Goal: Information Seeking & Learning: Learn about a topic

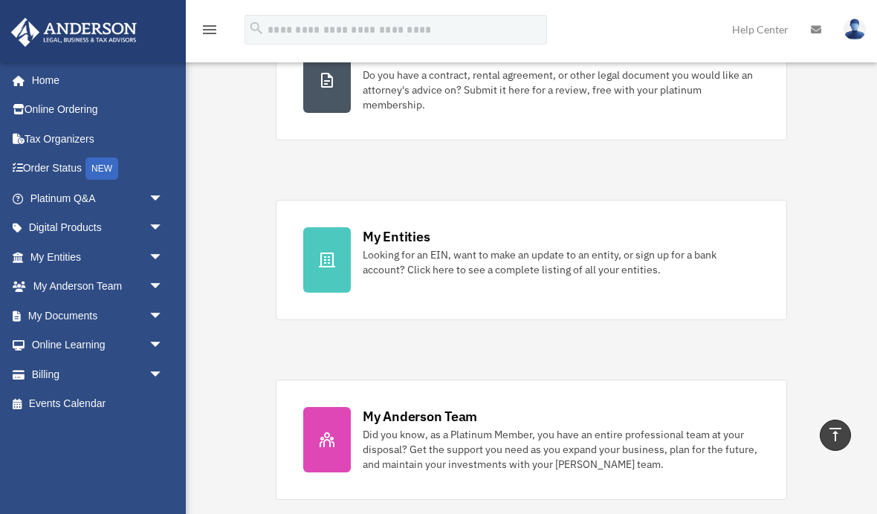
scroll to position [361, 0]
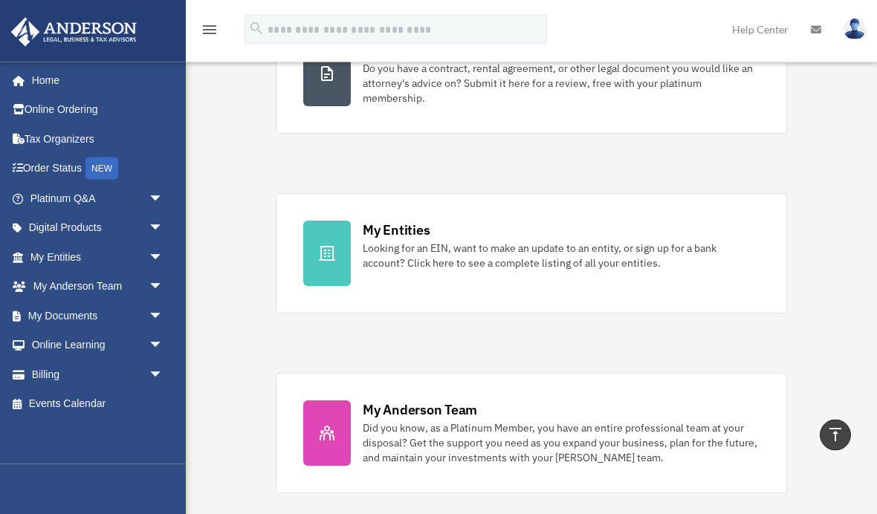
click at [684, 436] on div "Did you know, as a Platinum Member, you have an entire professional team at you…" at bounding box center [561, 443] width 397 height 45
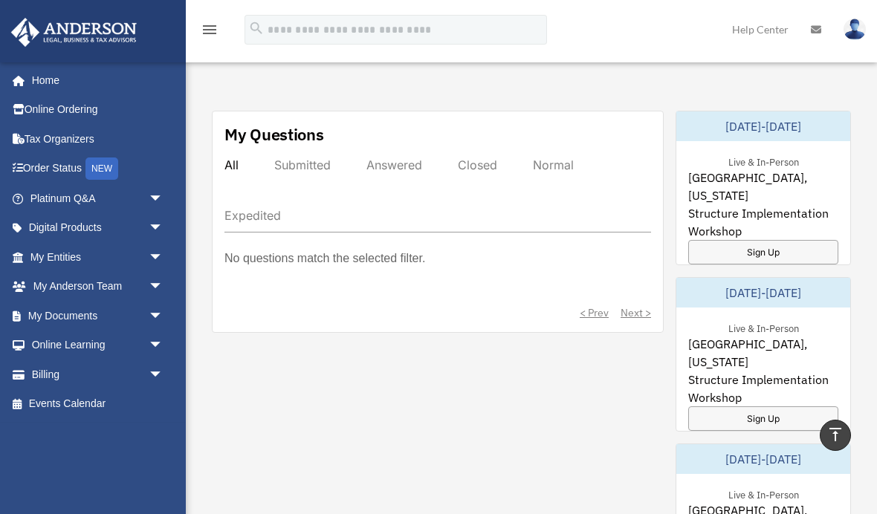
scroll to position [797, 0]
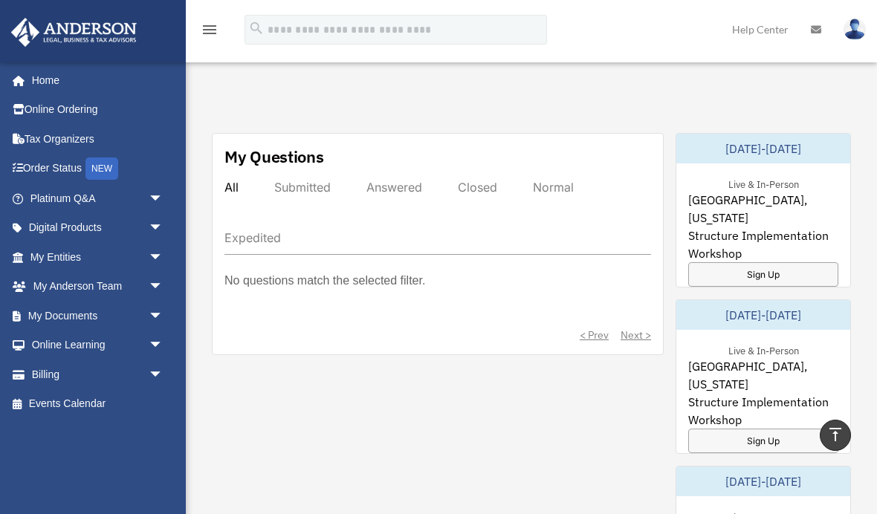
click at [321, 193] on div "Submitted" at bounding box center [302, 187] width 56 height 15
click at [249, 186] on div "All Submitted Answered Closed Normal Expedited" at bounding box center [437, 217] width 426 height 75
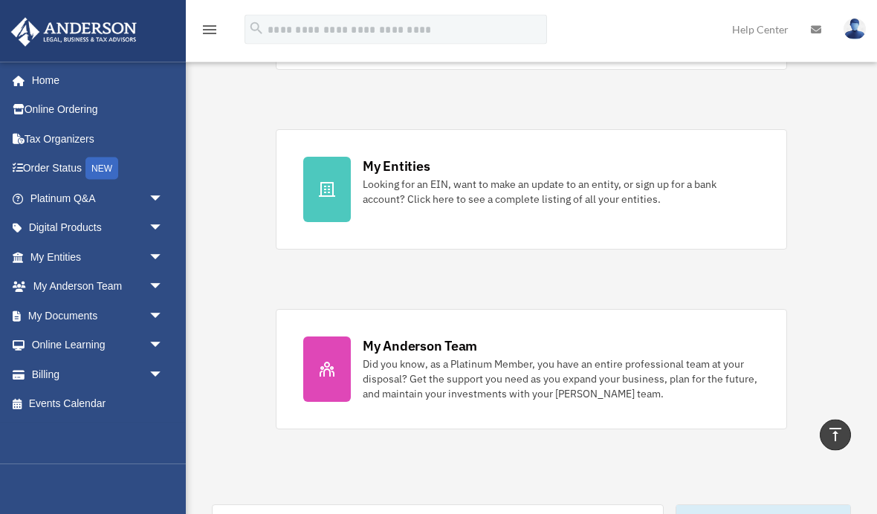
scroll to position [426, 0]
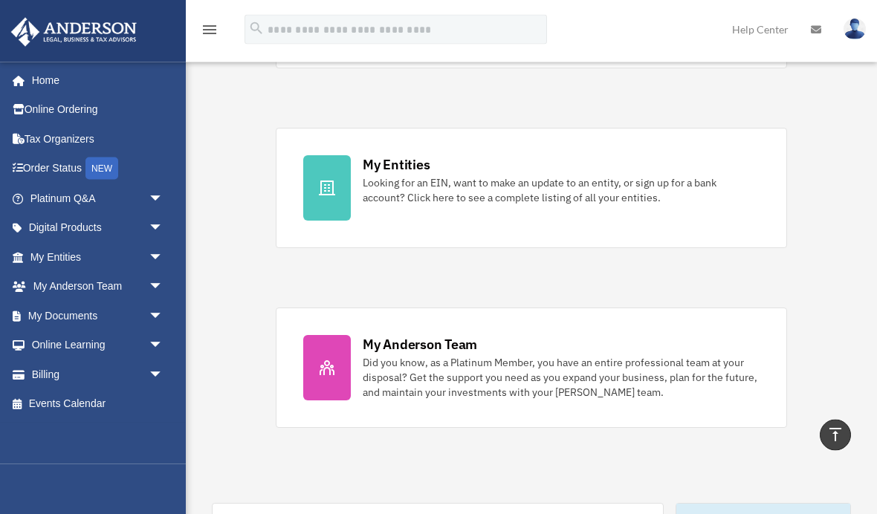
click at [499, 367] on div "Did you know, as a Platinum Member, you have an entire professional team at you…" at bounding box center [561, 378] width 397 height 45
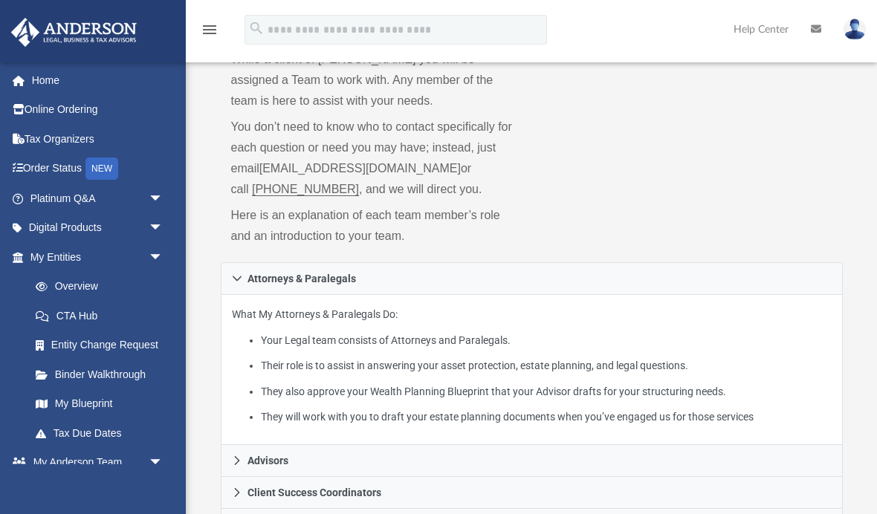
scroll to position [143, 0]
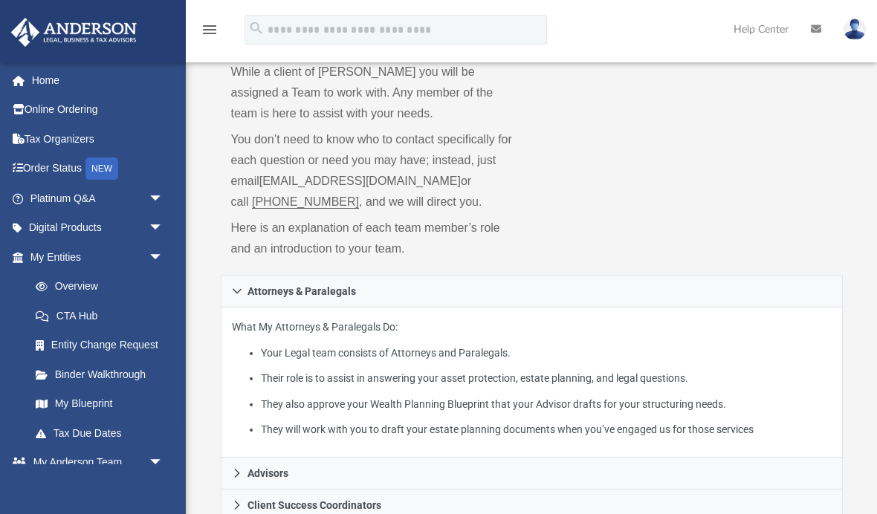
click at [325, 184] on link "[EMAIL_ADDRESS][DOMAIN_NAME]" at bounding box center [359, 181] width 201 height 13
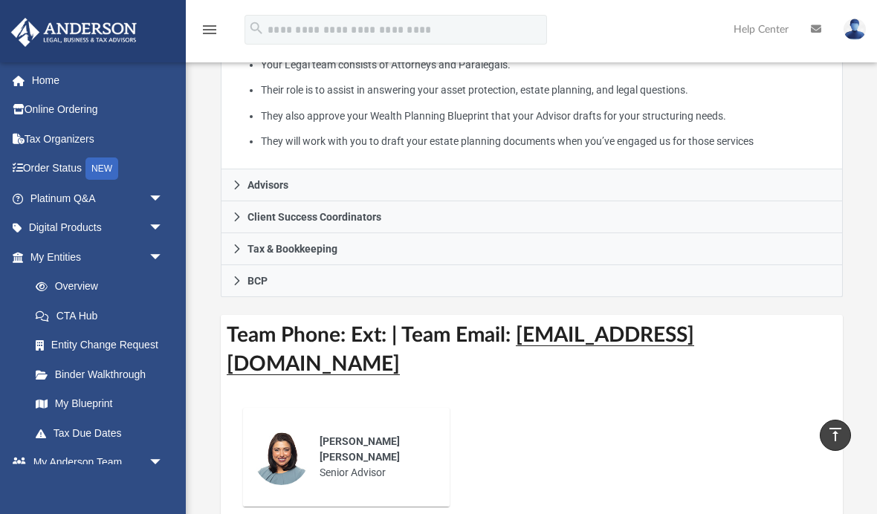
scroll to position [456, 0]
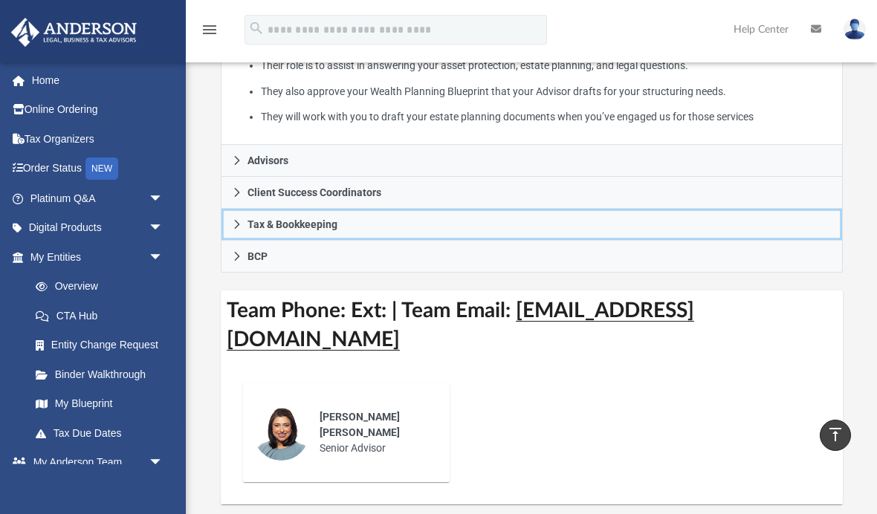
click at [402, 213] on link "Tax & Bookkeeping" at bounding box center [532, 225] width 622 height 32
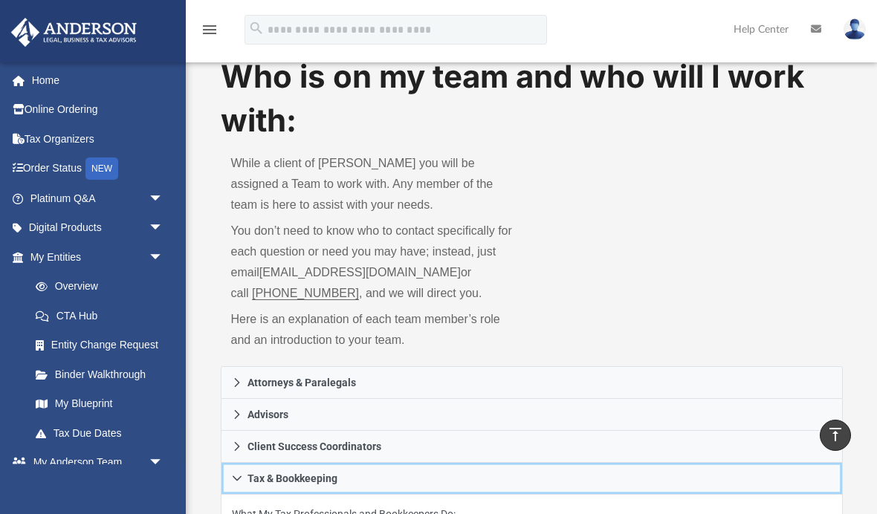
scroll to position [0, 0]
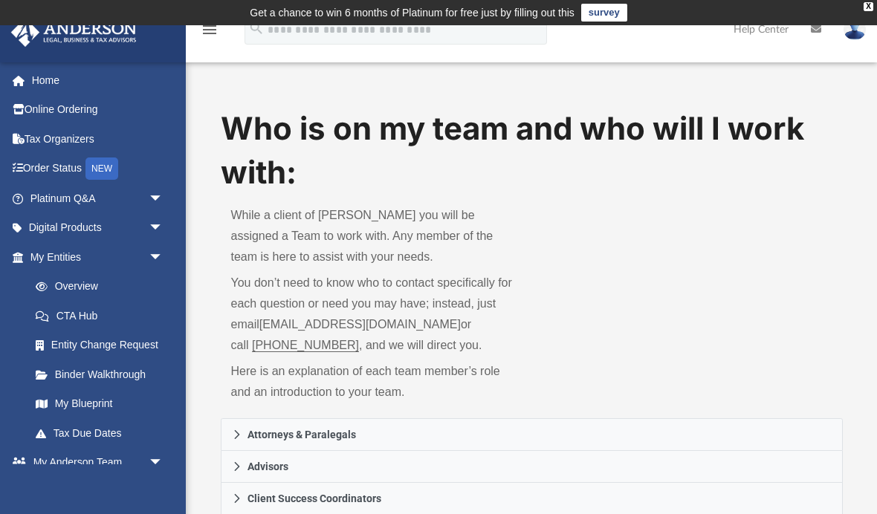
click at [126, 373] on link "Binder Walkthrough" at bounding box center [103, 375] width 165 height 30
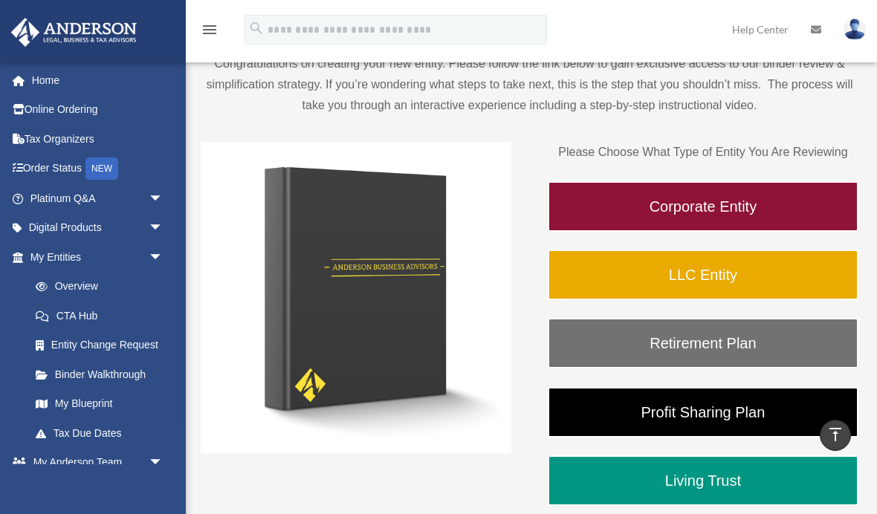
scroll to position [143, 0]
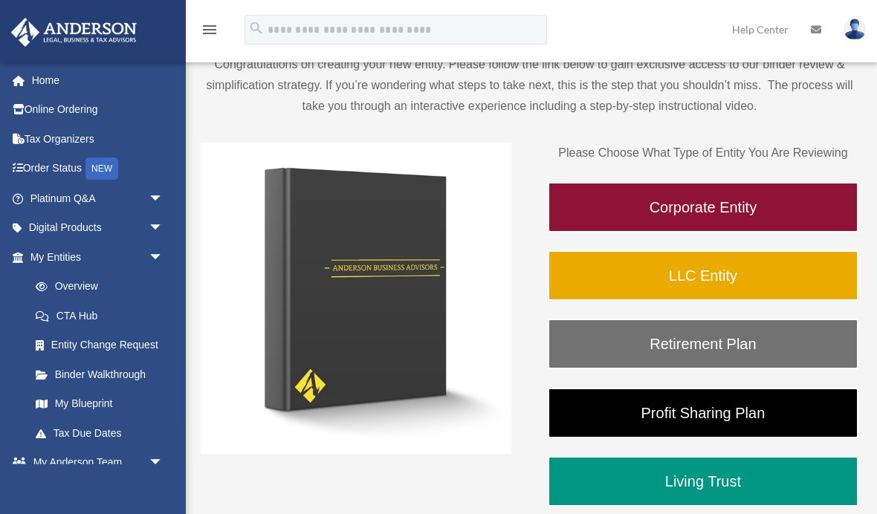
click at [725, 212] on link "Corporate Entity" at bounding box center [703, 207] width 311 height 51
click at [753, 201] on link "Corporate Entity" at bounding box center [703, 207] width 311 height 51
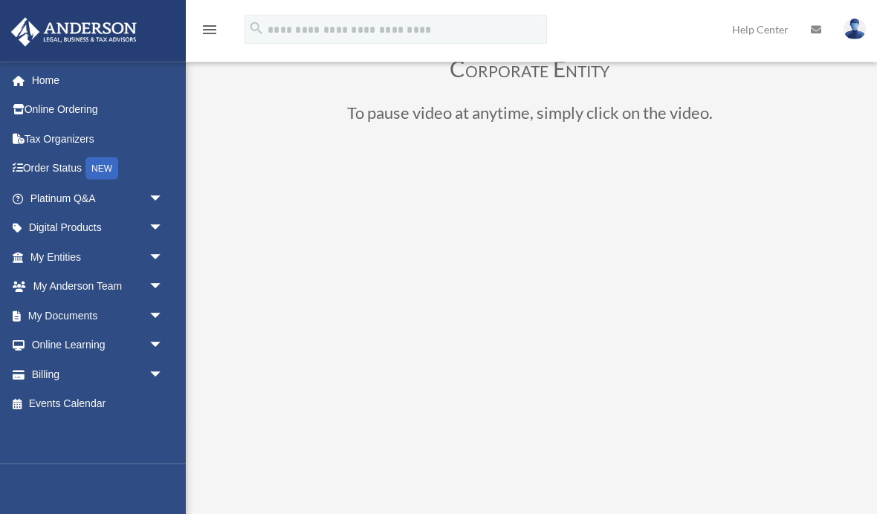
scroll to position [86, 0]
click at [149, 341] on span "arrow_drop_down" at bounding box center [164, 346] width 30 height 30
click at [97, 389] on link "Video Training" at bounding box center [103, 404] width 165 height 30
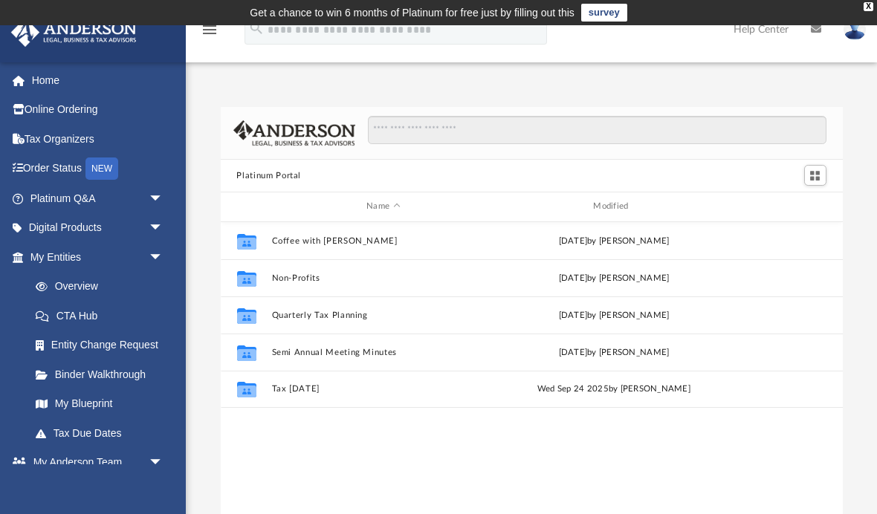
scroll to position [338, 622]
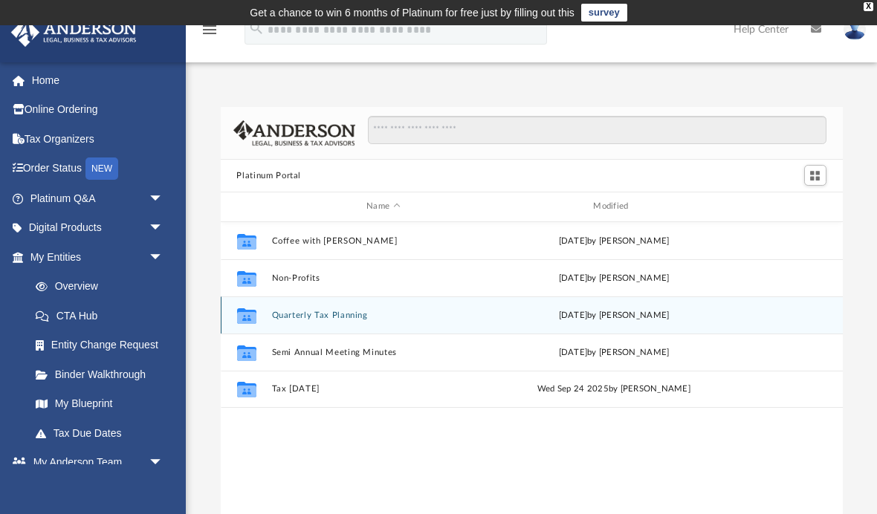
click at [343, 316] on button "Quarterly Tax Planning" at bounding box center [383, 316] width 224 height 10
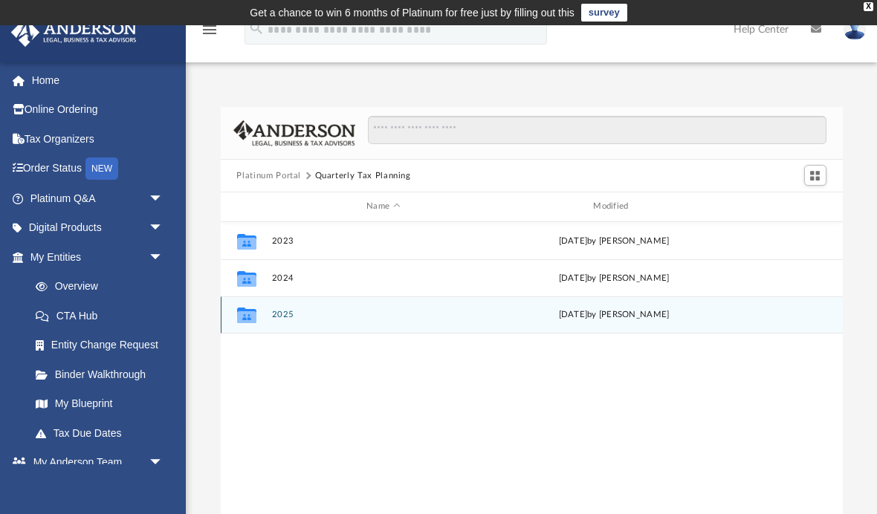
click at [313, 317] on button "2025" at bounding box center [383, 315] width 224 height 10
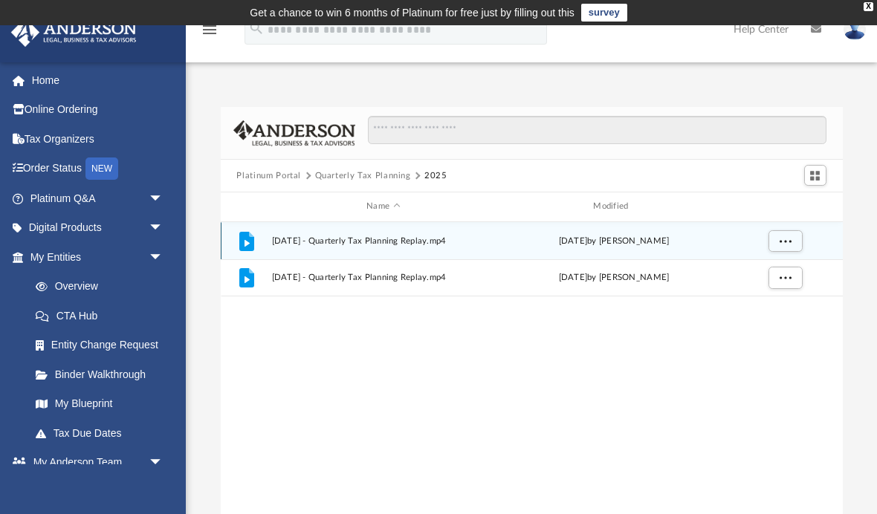
click at [432, 240] on span "July 18th, 2025 - Quarterly Tax Planning Replay.mp4" at bounding box center [383, 241] width 224 height 10
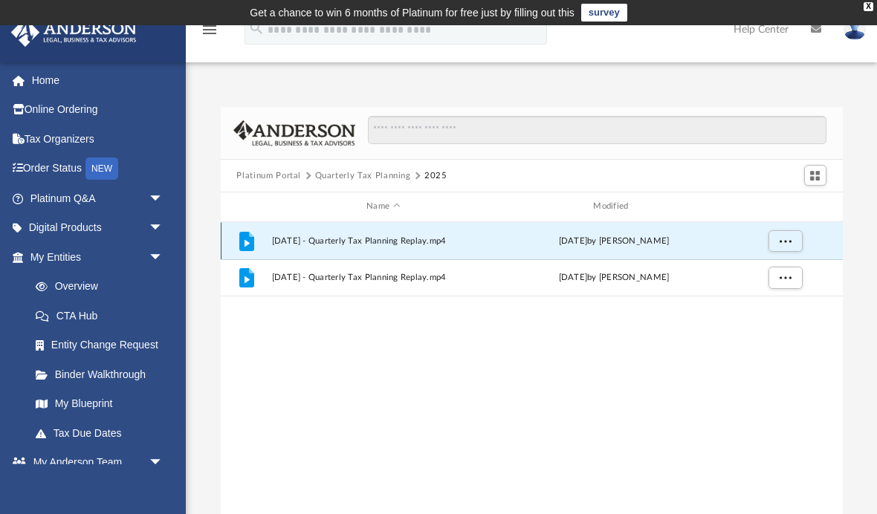
click at [249, 234] on icon "grid" at bounding box center [250, 233] width 5 height 5
click at [162, 227] on span "arrow_drop_down" at bounding box center [164, 228] width 30 height 30
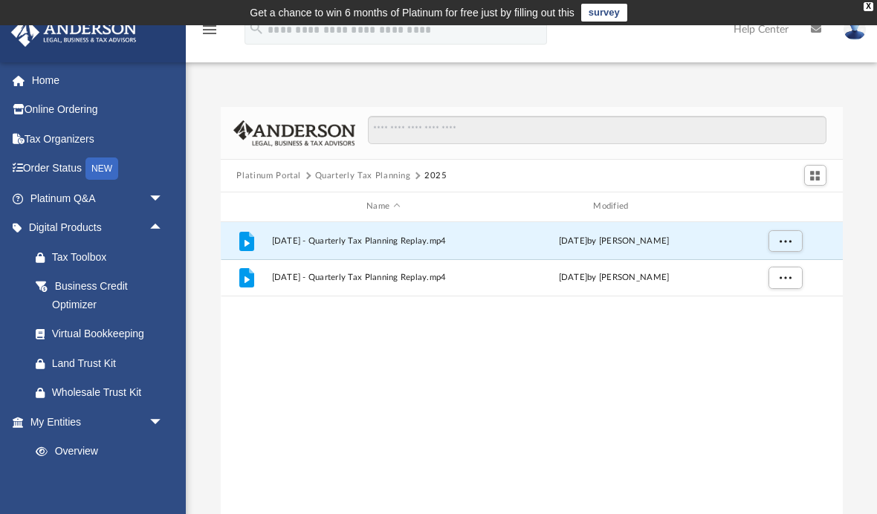
click at [159, 419] on span "arrow_drop_down" at bounding box center [164, 422] width 30 height 30
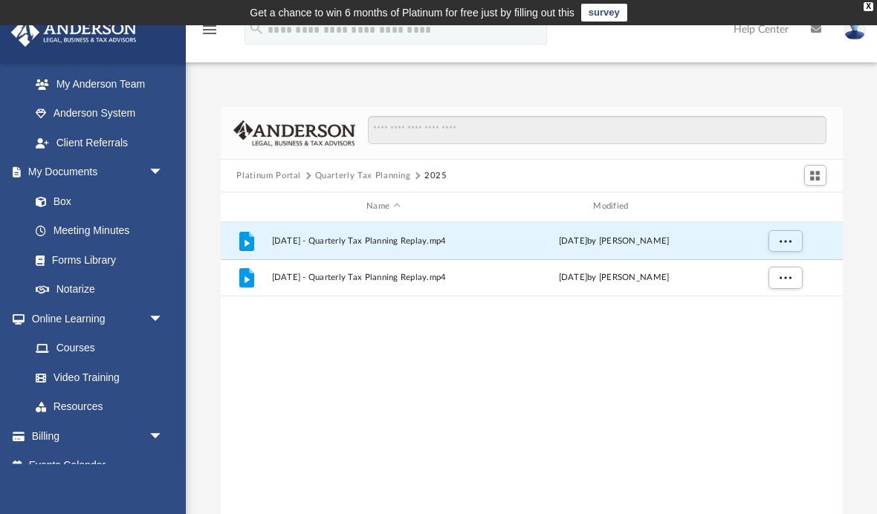
scroll to position [398, 0]
click at [116, 370] on link "Video Training" at bounding box center [96, 376] width 150 height 30
click at [100, 337] on link "Courses" at bounding box center [100, 347] width 158 height 30
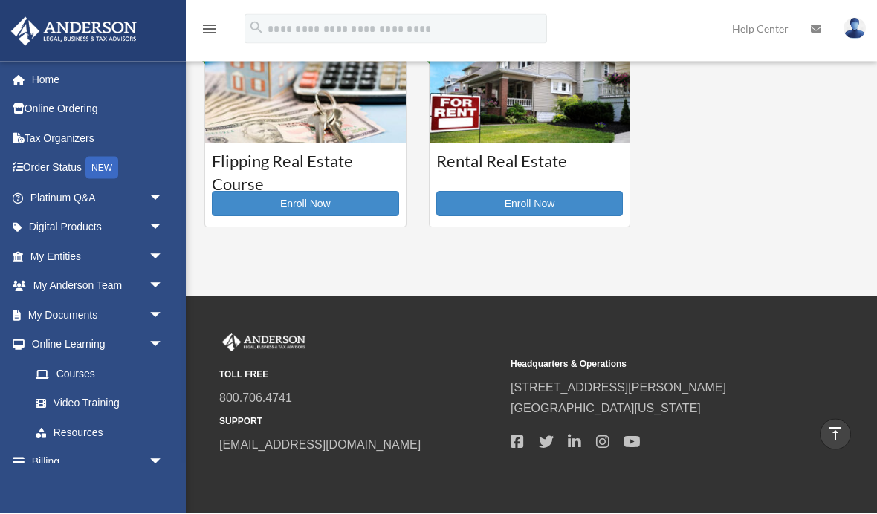
scroll to position [497, 0]
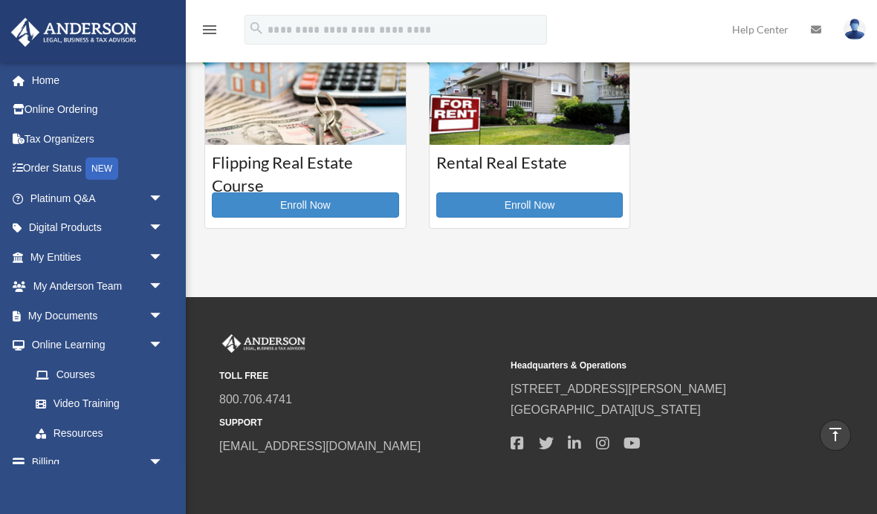
click at [113, 436] on link "Resources" at bounding box center [103, 433] width 165 height 30
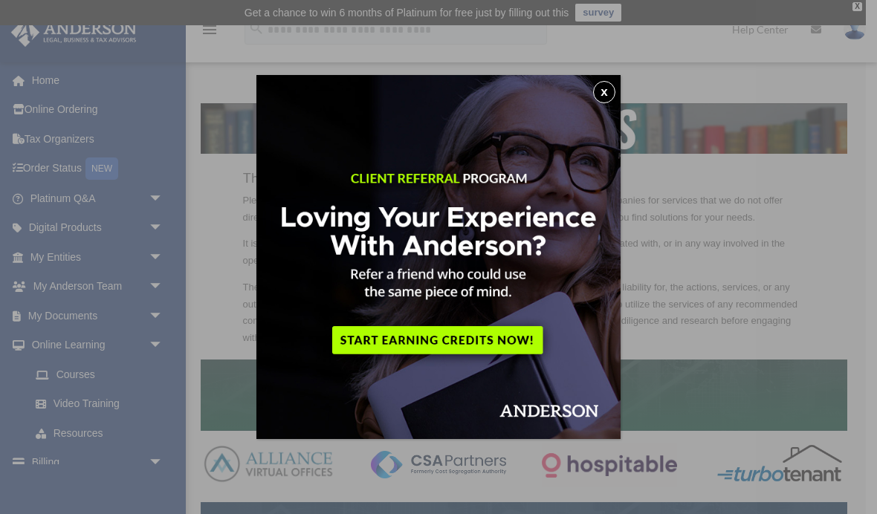
click at [595, 107] on img at bounding box center [438, 257] width 364 height 364
click at [603, 99] on button "x" at bounding box center [604, 92] width 22 height 22
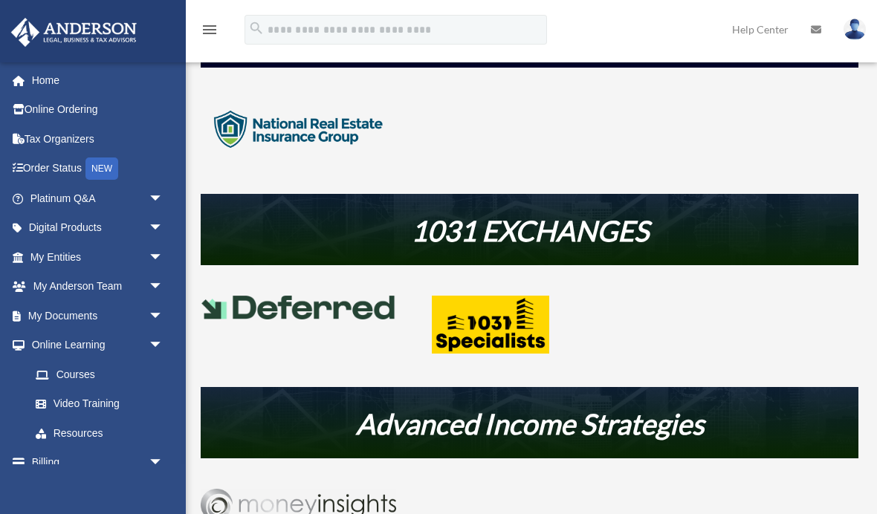
scroll to position [565, 0]
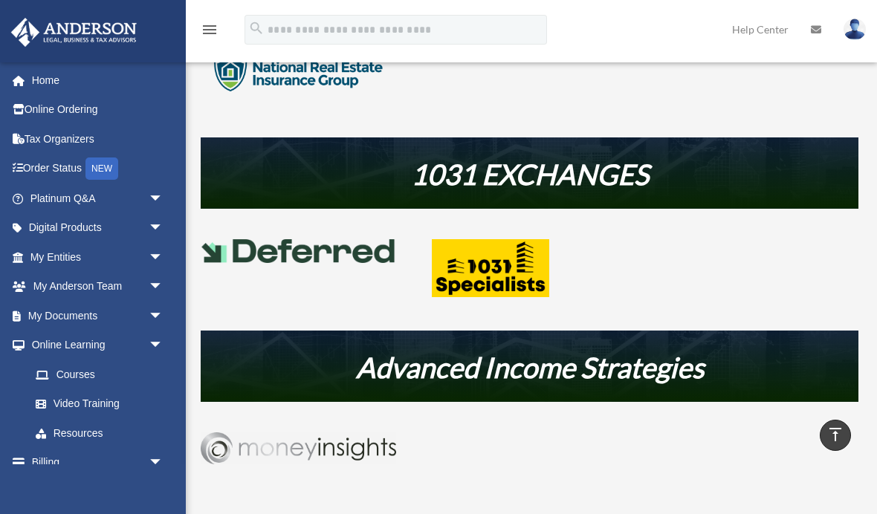
click at [370, 444] on img at bounding box center [298, 448] width 195 height 32
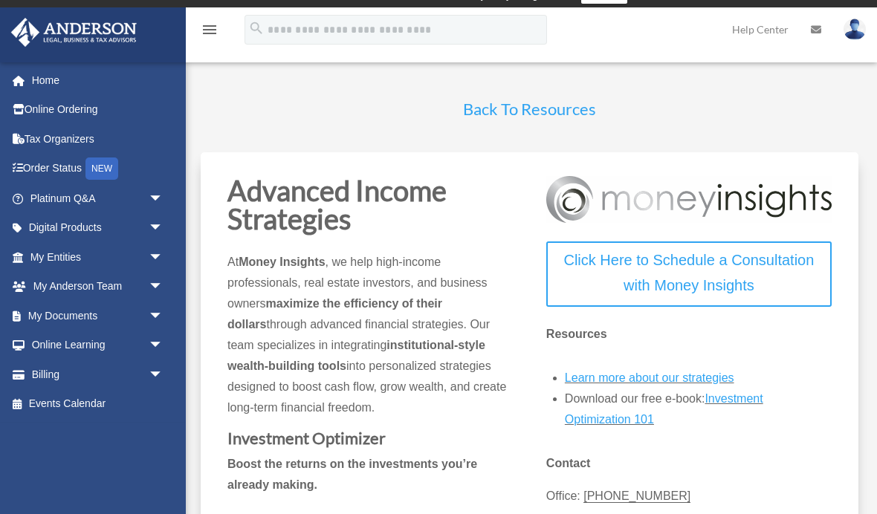
scroll to position [424, 0]
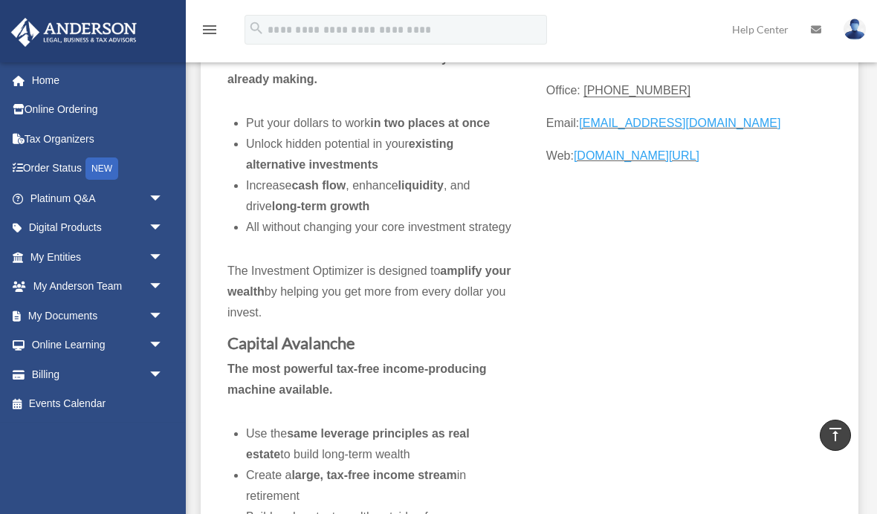
click at [159, 312] on span "arrow_drop_down" at bounding box center [164, 316] width 30 height 30
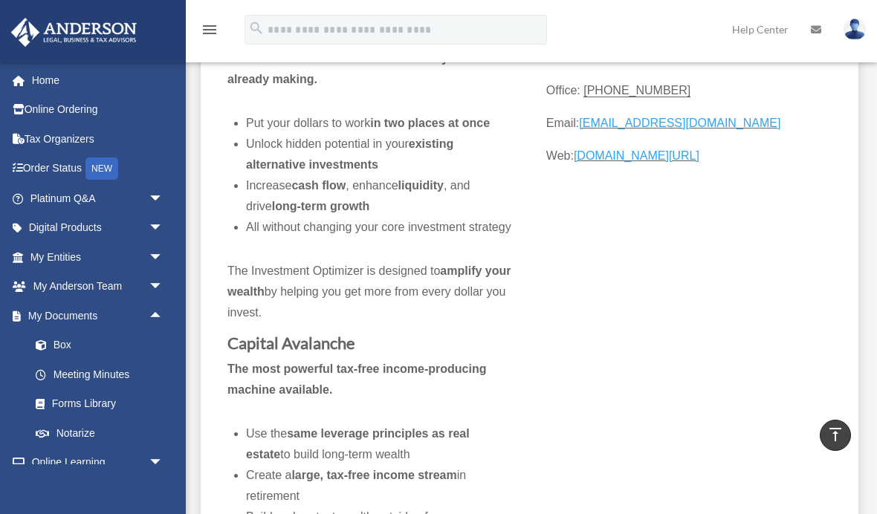
click at [160, 316] on span "arrow_drop_up" at bounding box center [164, 316] width 30 height 30
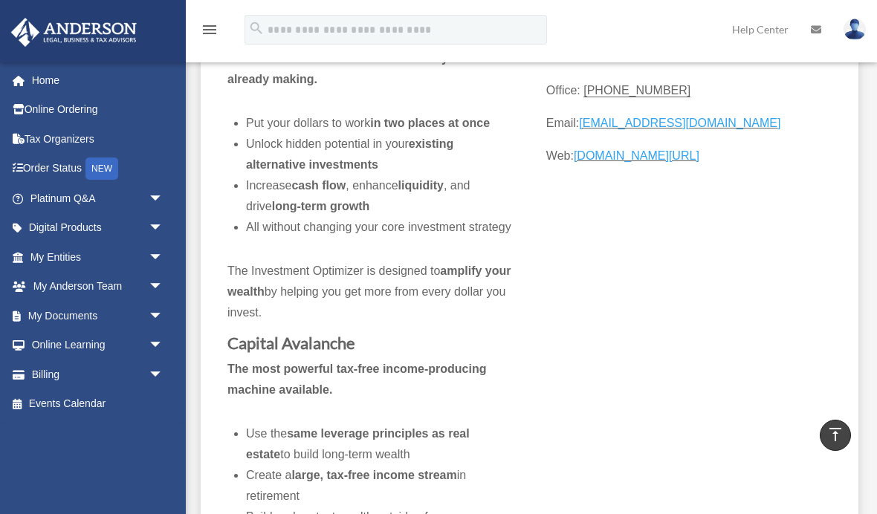
click at [102, 140] on link "Tax Organizers" at bounding box center [97, 139] width 175 height 30
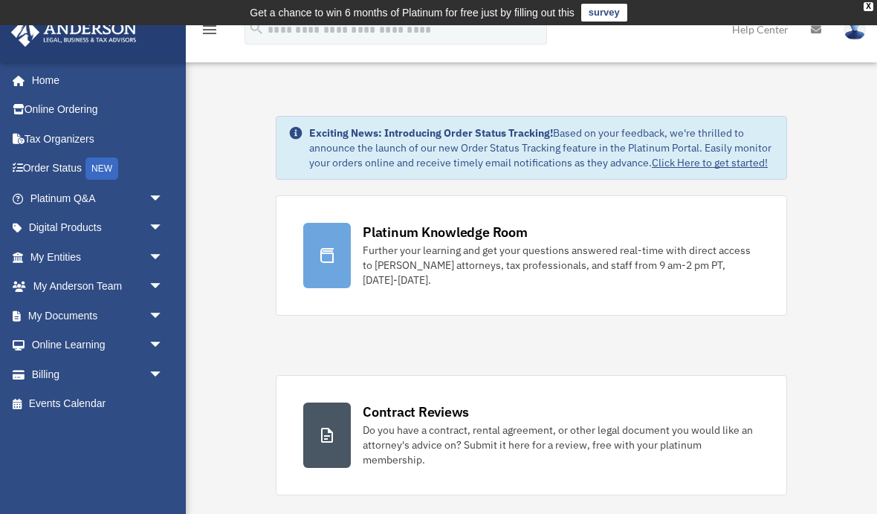
scroll to position [16, 0]
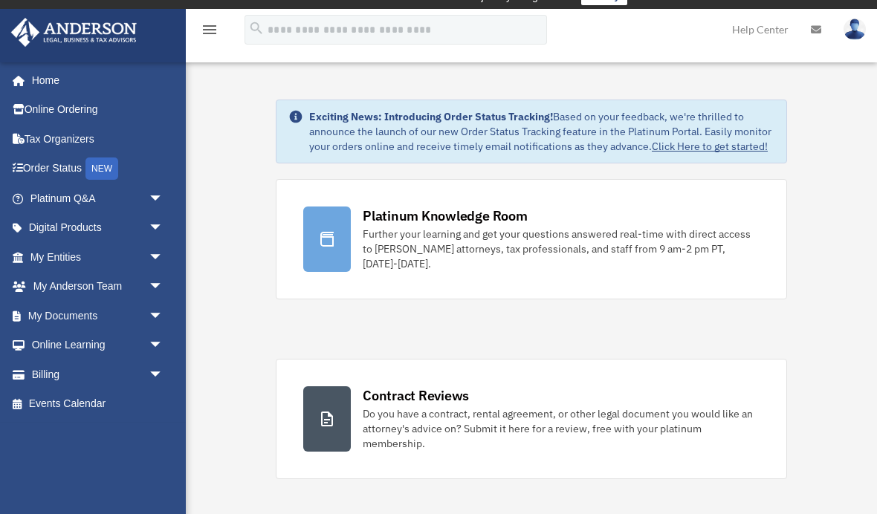
click at [569, 417] on div "Do you have a contract, rental agreement, or other legal document you would lik…" at bounding box center [561, 428] width 397 height 45
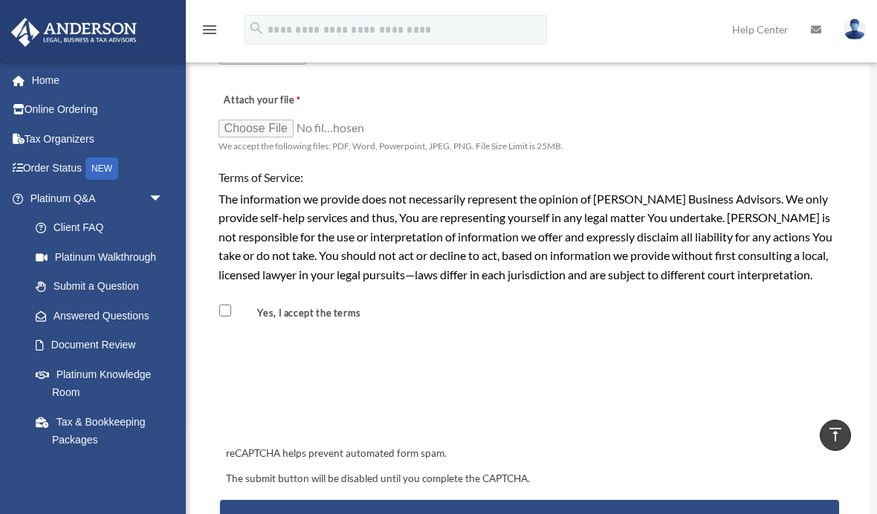
scroll to position [1201, 0]
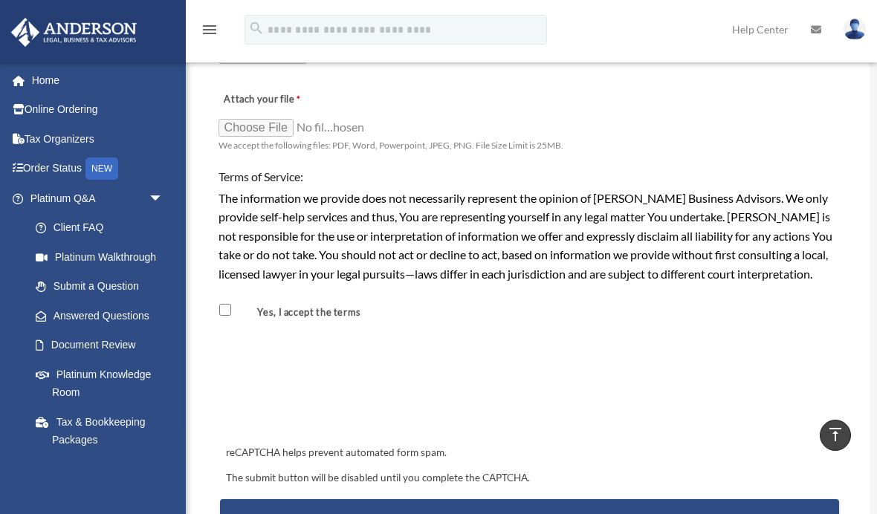
click at [127, 311] on link "Answered Questions" at bounding box center [103, 316] width 165 height 30
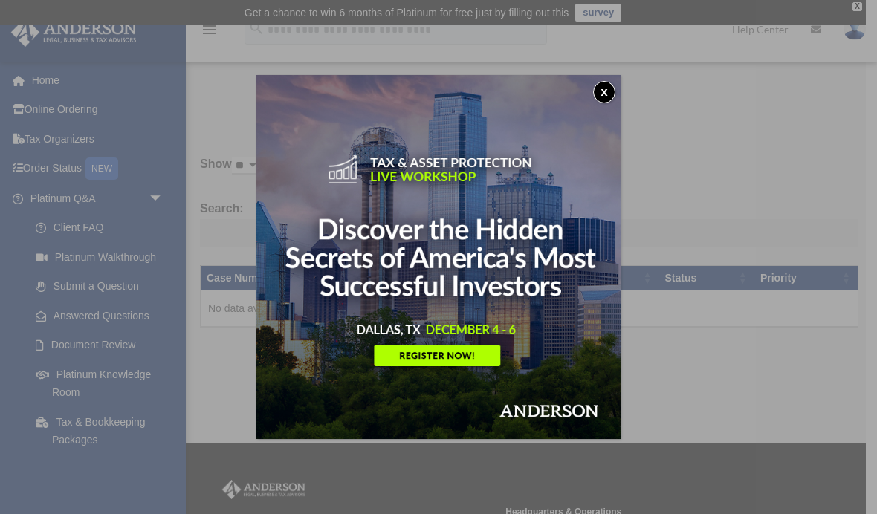
click at [609, 91] on button "x" at bounding box center [604, 92] width 22 height 22
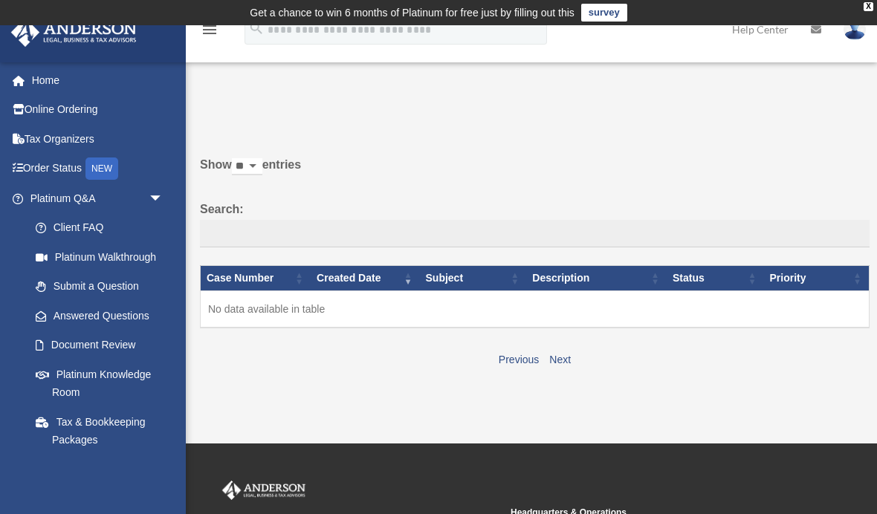
click at [128, 284] on link "Submit a Question" at bounding box center [100, 287] width 158 height 30
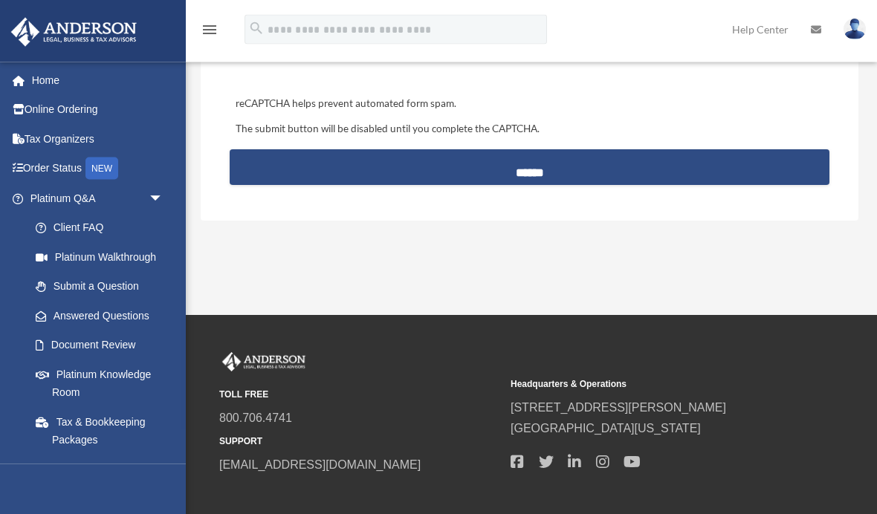
scroll to position [766, 0]
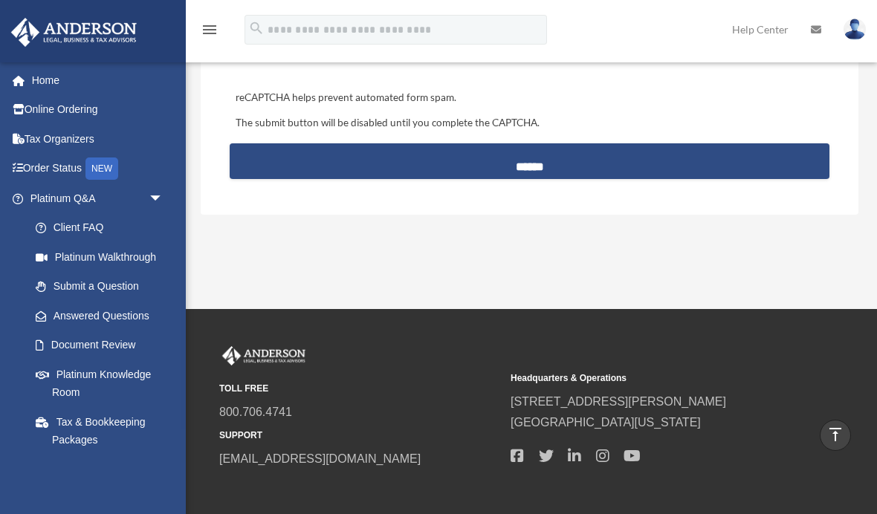
click at [111, 418] on link "Tax & Bookkeeping Packages" at bounding box center [103, 431] width 165 height 48
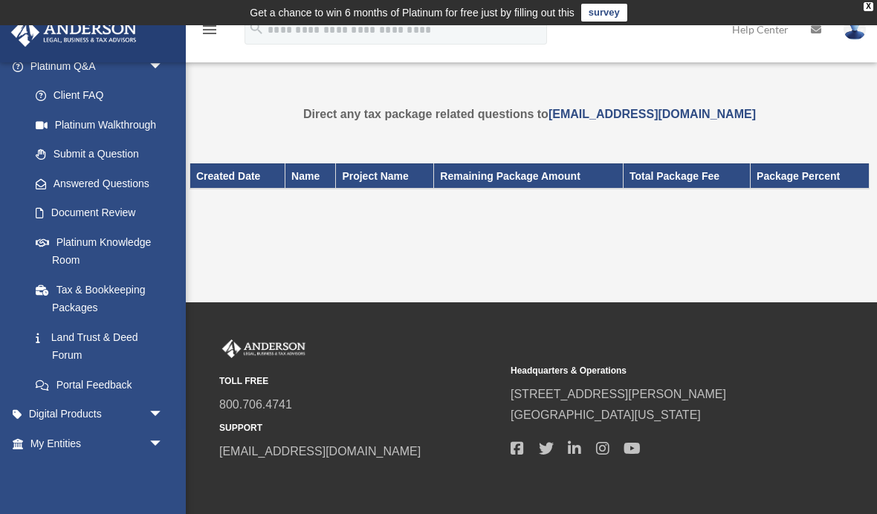
scroll to position [137, 0]
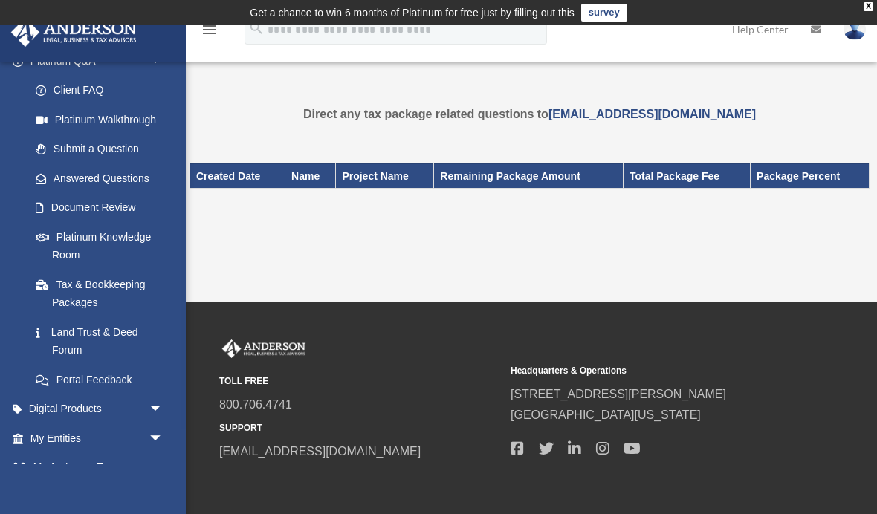
click at [163, 402] on span "arrow_drop_down" at bounding box center [164, 410] width 30 height 30
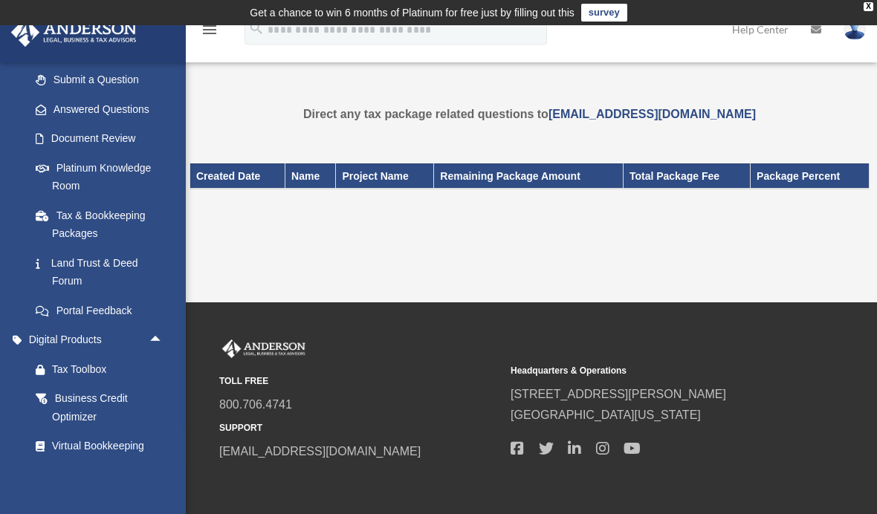
scroll to position [207, 0]
click at [127, 383] on link "Business Credit Optimizer" at bounding box center [103, 407] width 165 height 48
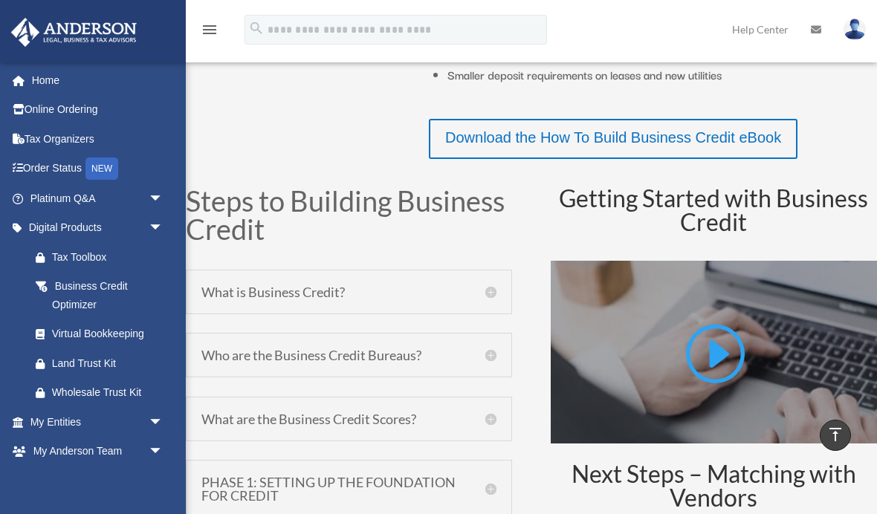
scroll to position [554, 0]
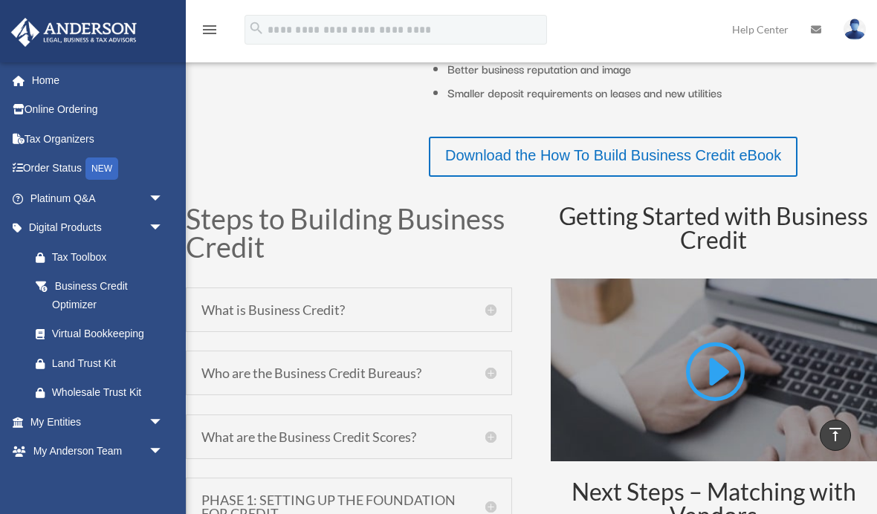
click at [124, 329] on div "Virtual Bookkeeping" at bounding box center [109, 334] width 115 height 19
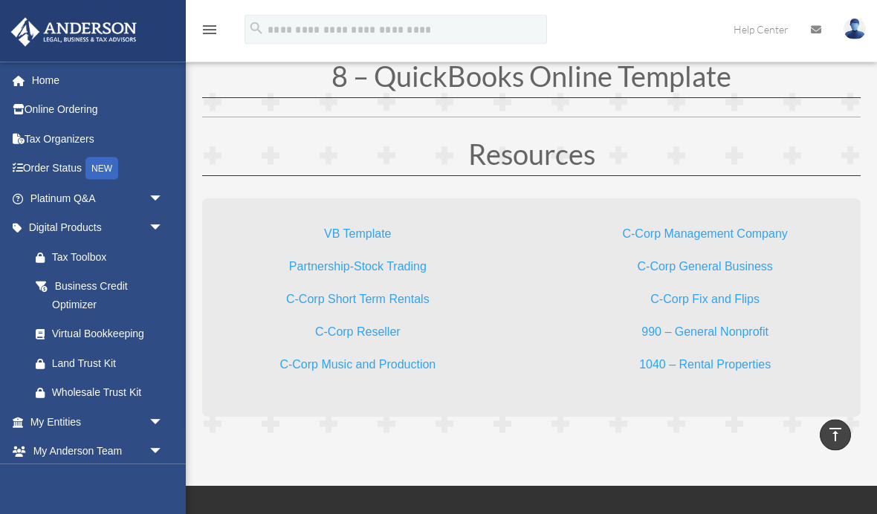
scroll to position [3346, 0]
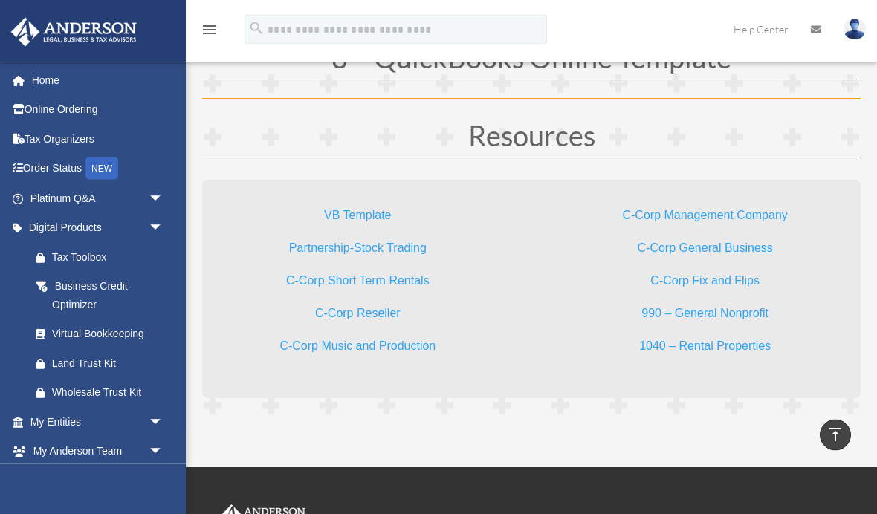
click at [744, 223] on link "C-Corp Management Company" at bounding box center [704, 220] width 165 height 20
